Goal: Task Accomplishment & Management: Use online tool/utility

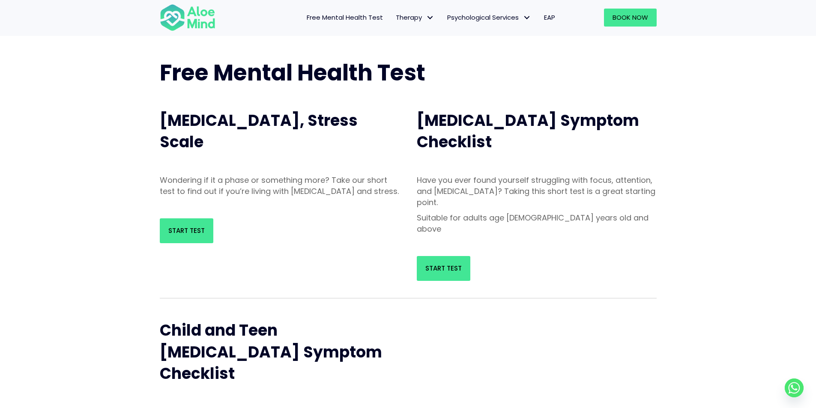
scroll to position [43, 0]
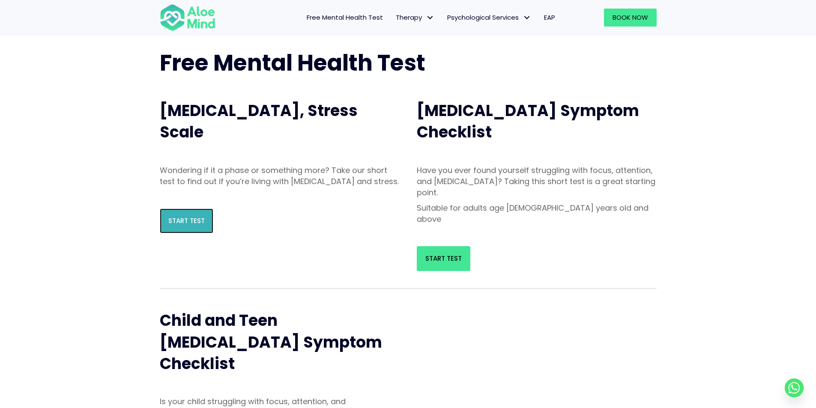
click at [177, 225] on span "Start Test" at bounding box center [186, 220] width 36 height 9
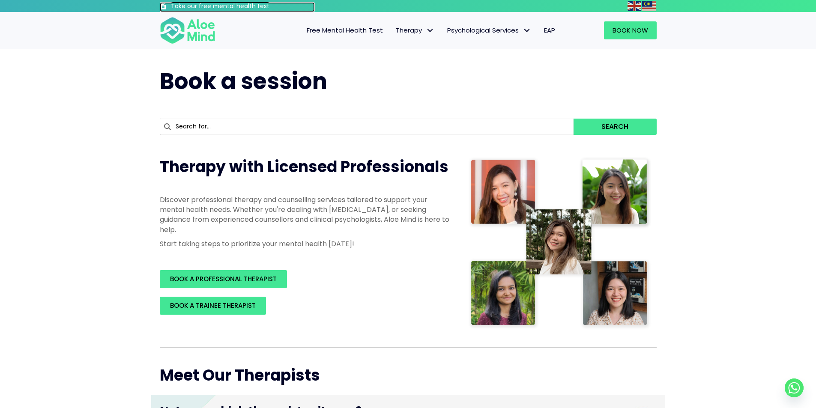
click at [239, 5] on h3 "Take our free mental health test" at bounding box center [243, 6] width 144 height 9
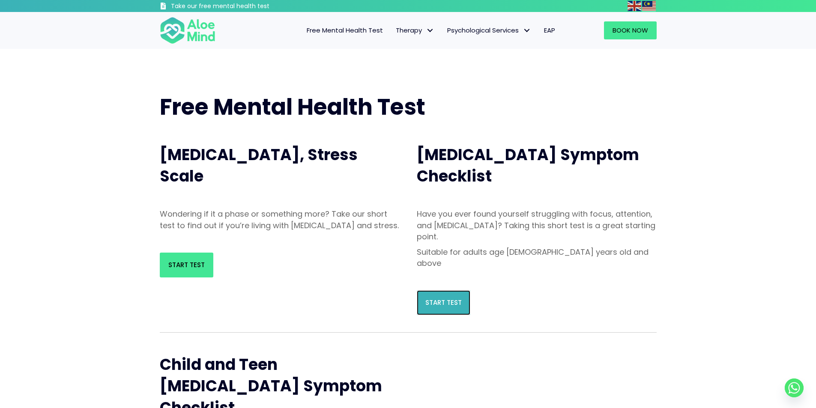
click at [459, 298] on span "Start Test" at bounding box center [443, 302] width 36 height 9
